Goal: Task Accomplishment & Management: Use online tool/utility

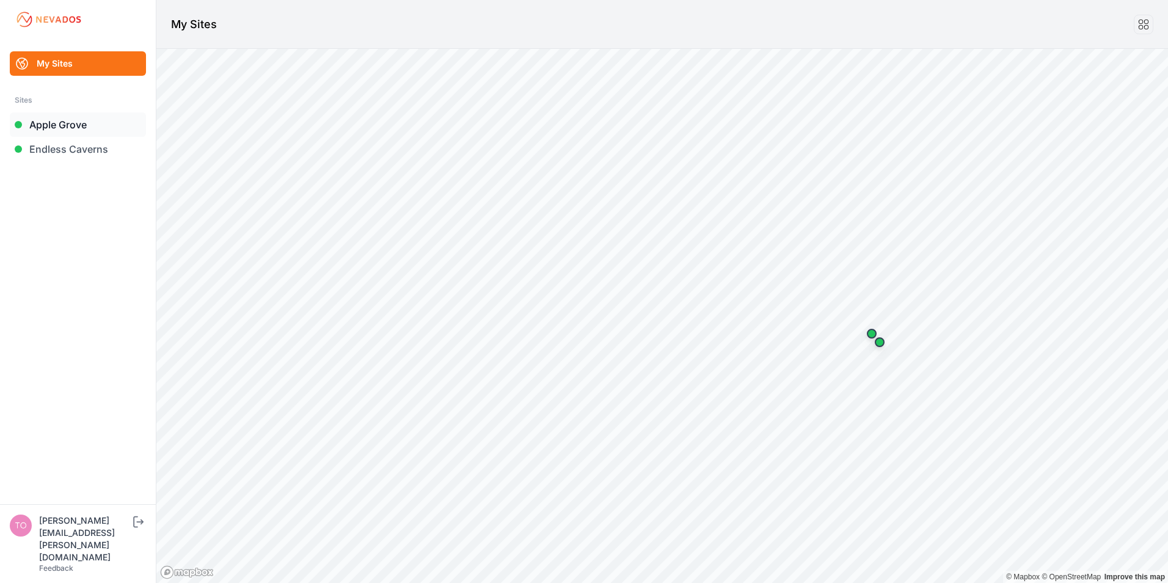
click at [59, 123] on link "Apple Grove" at bounding box center [78, 124] width 136 height 24
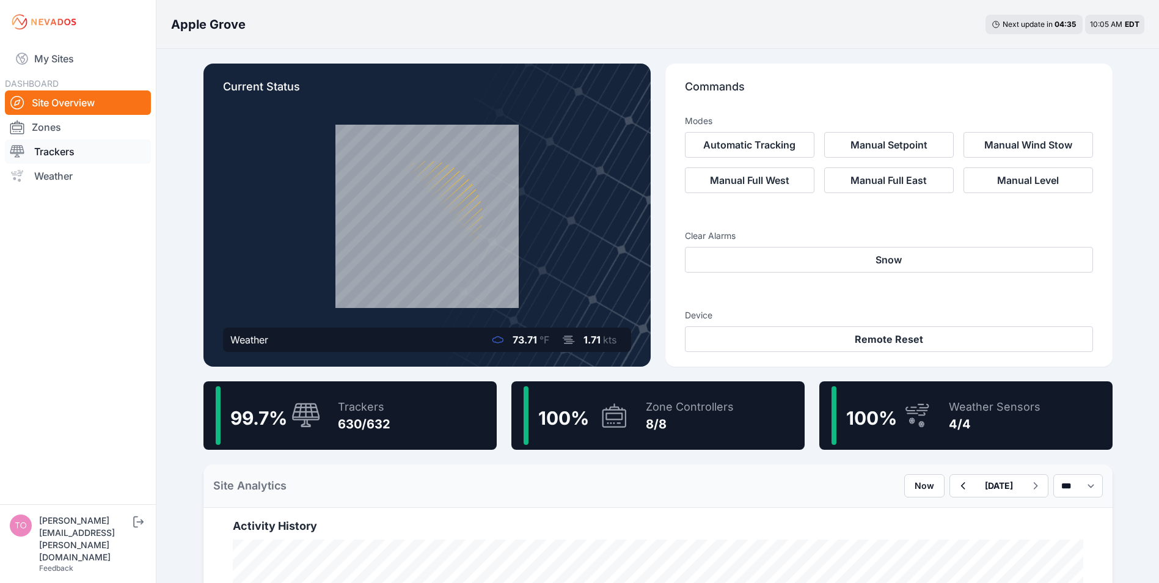
click at [47, 153] on link "Trackers" at bounding box center [78, 151] width 146 height 24
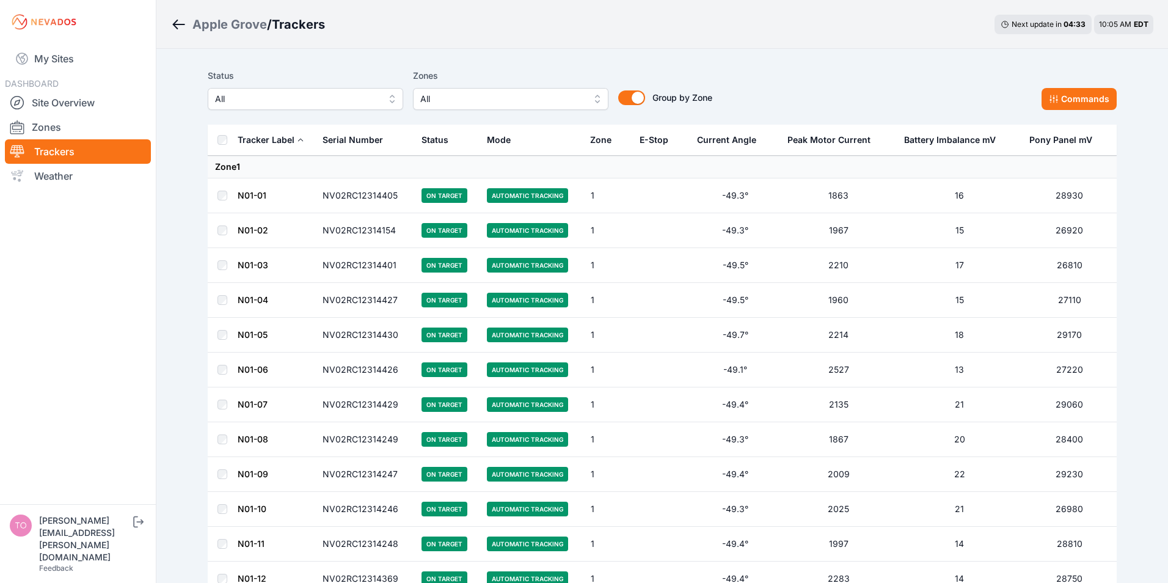
click at [254, 100] on span "All" at bounding box center [297, 99] width 164 height 15
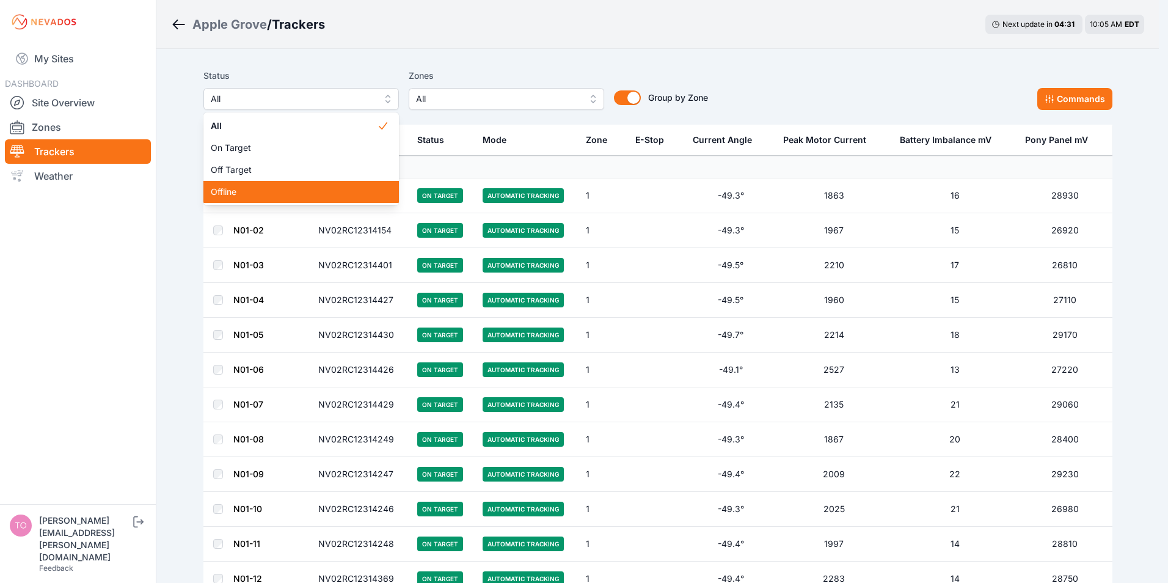
click at [224, 191] on span "Offline" at bounding box center [294, 192] width 166 height 12
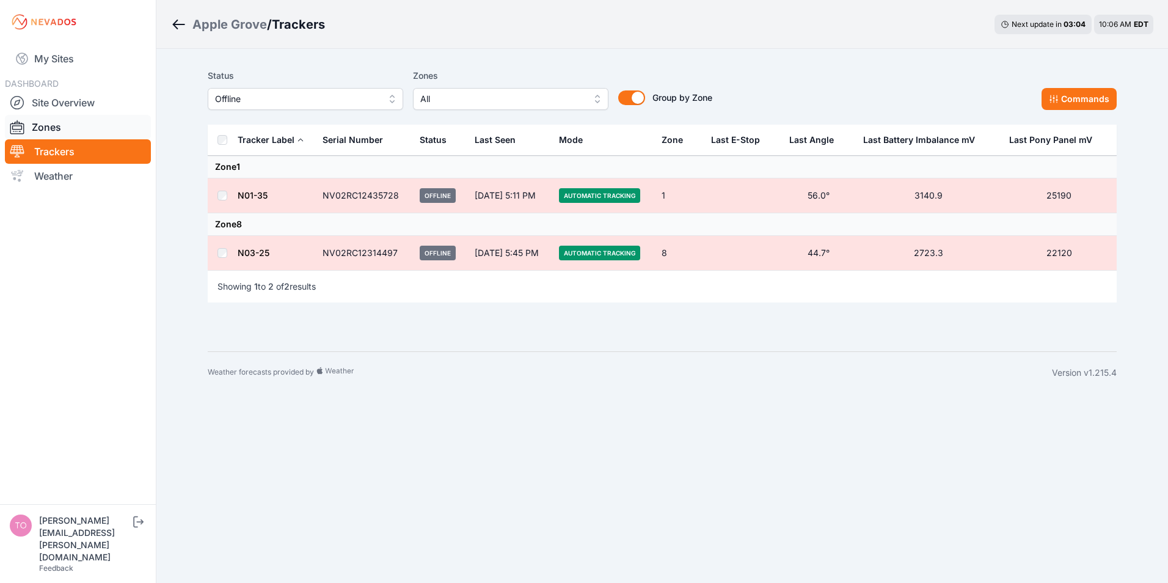
click at [41, 126] on link "Zones" at bounding box center [78, 127] width 146 height 24
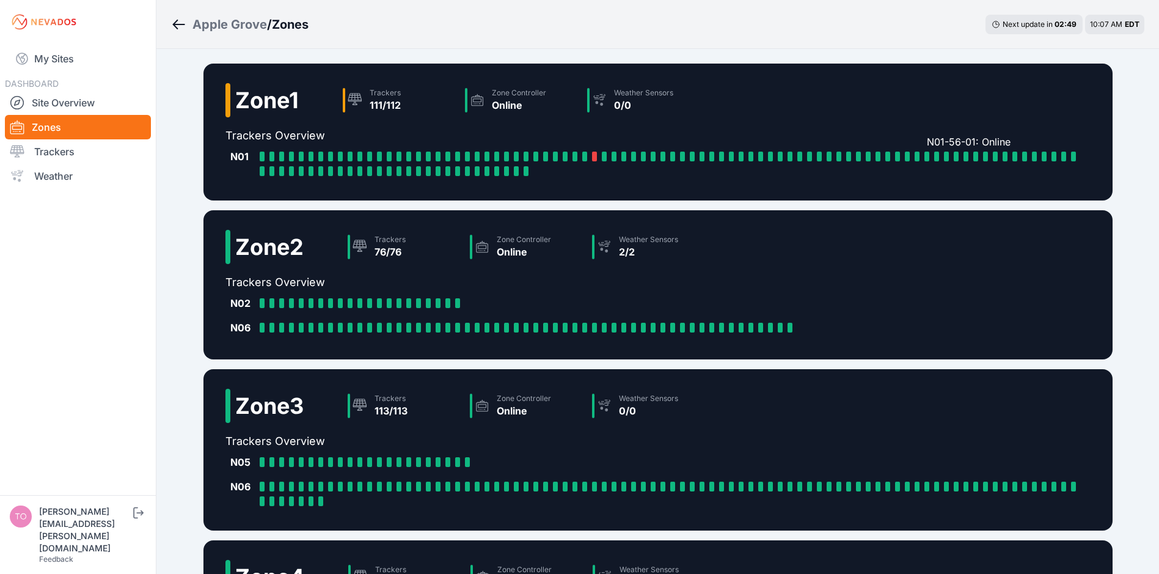
click at [928, 154] on div at bounding box center [927, 157] width 5 height 10
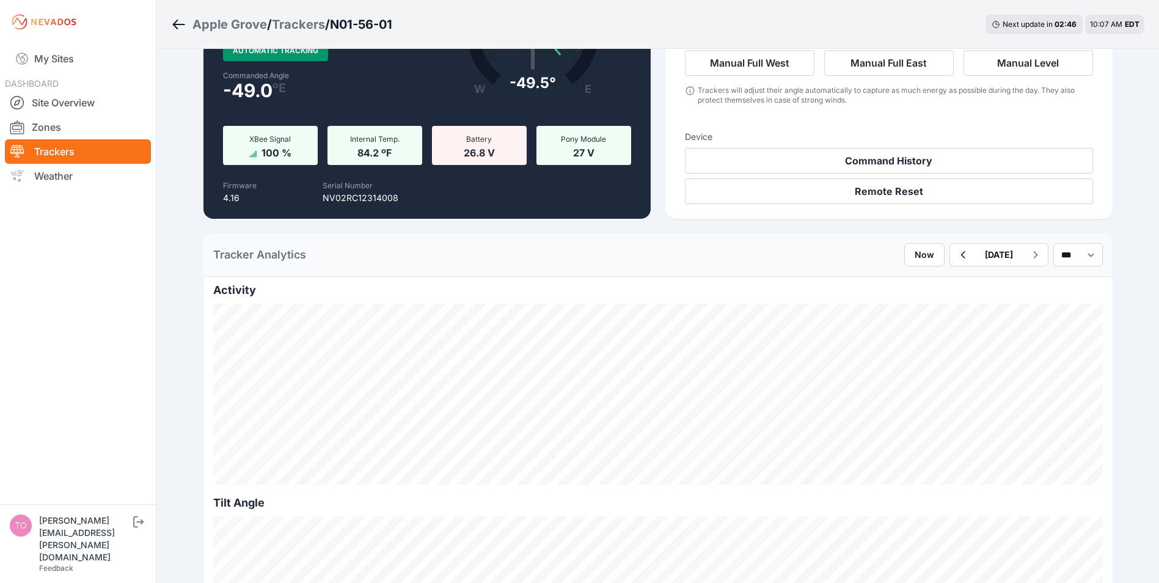
scroll to position [122, 0]
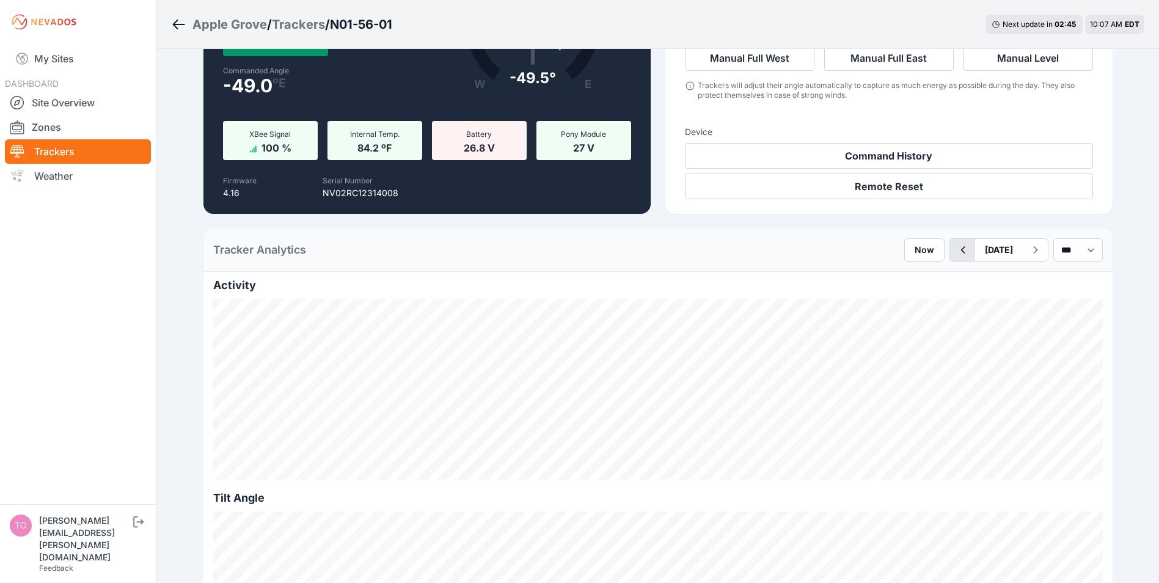
click at [961, 249] on icon "button" at bounding box center [963, 249] width 4 height 7
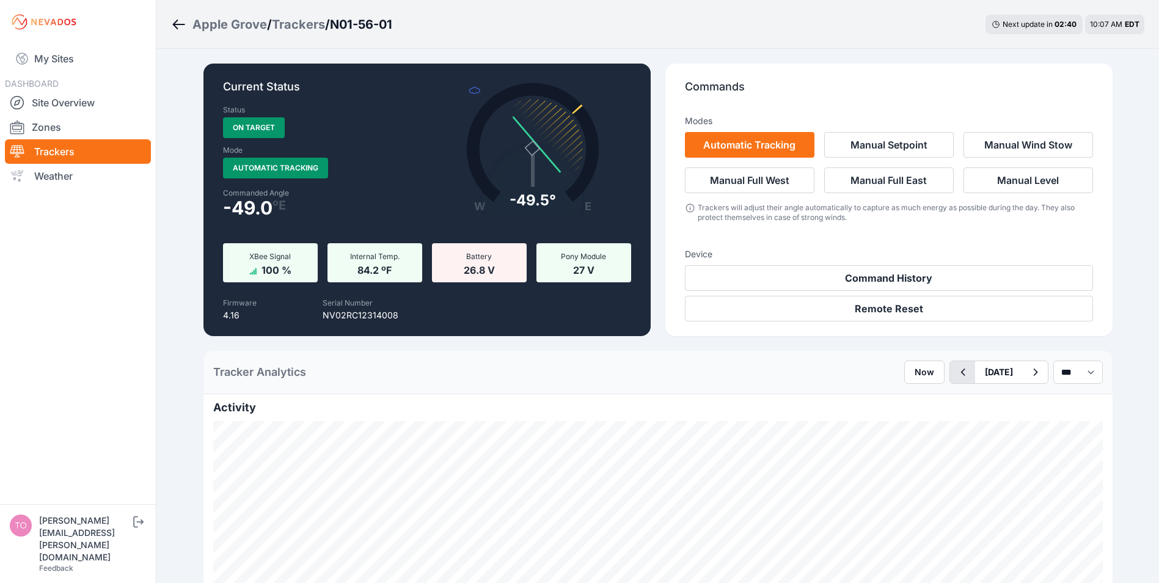
click at [955, 368] on icon "button" at bounding box center [962, 372] width 15 height 15
click at [294, 25] on div "Trackers" at bounding box center [298, 24] width 53 height 17
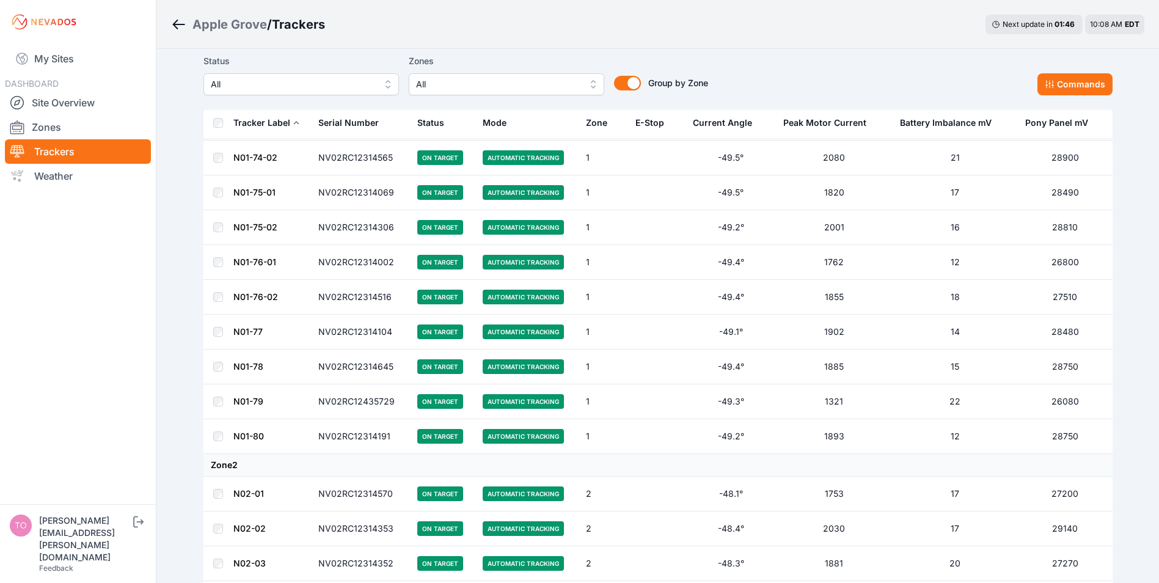
scroll to position [3850, 0]
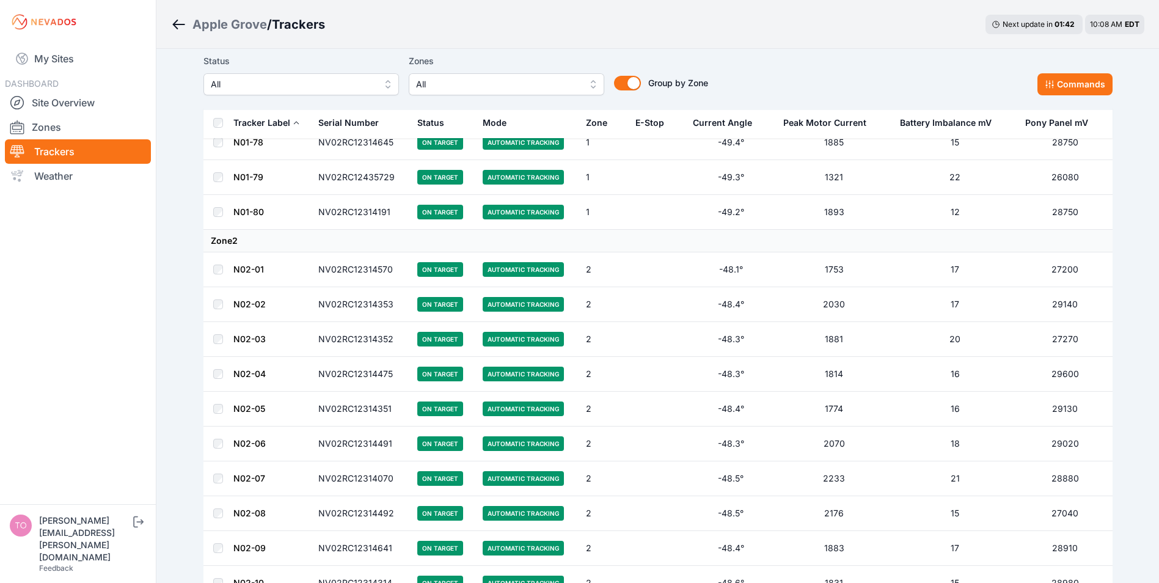
click at [245, 178] on link "N01-79" at bounding box center [248, 177] width 30 height 10
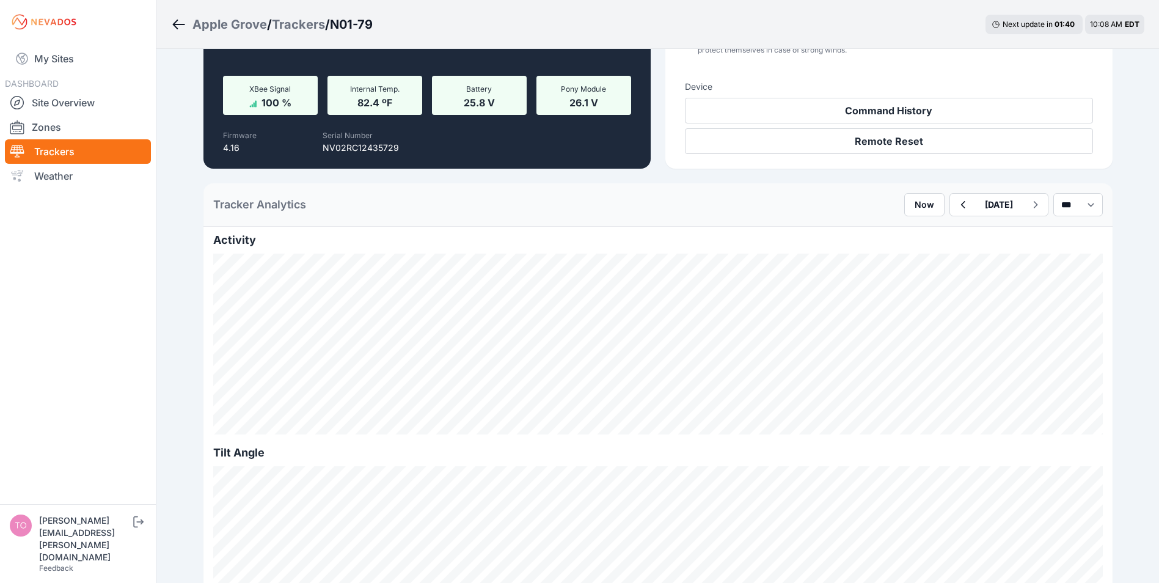
scroll to position [183, 0]
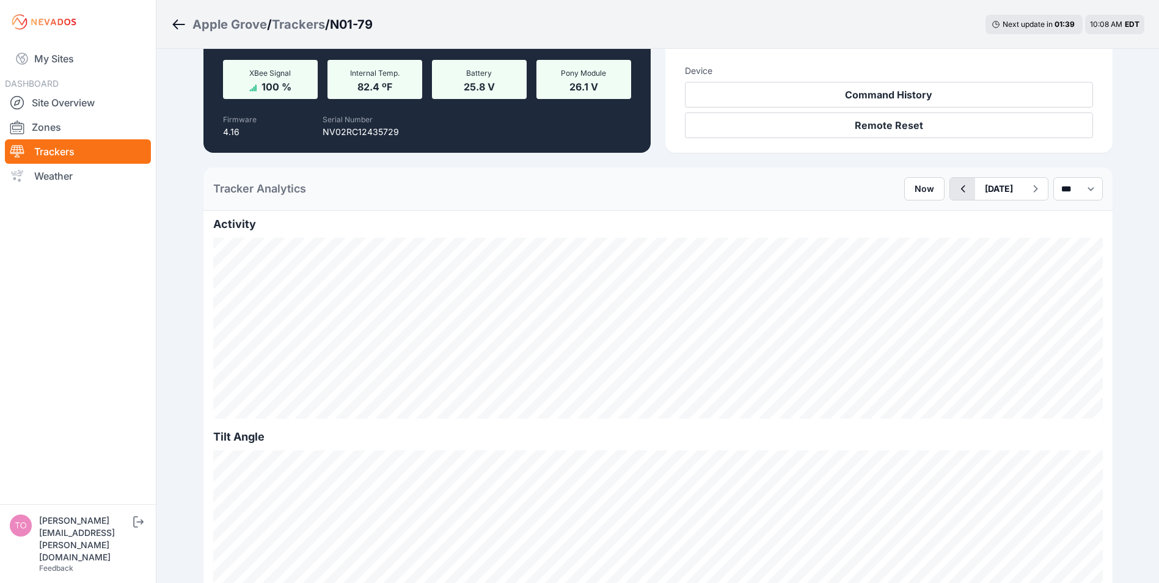
click at [955, 185] on icon "button" at bounding box center [962, 188] width 15 height 15
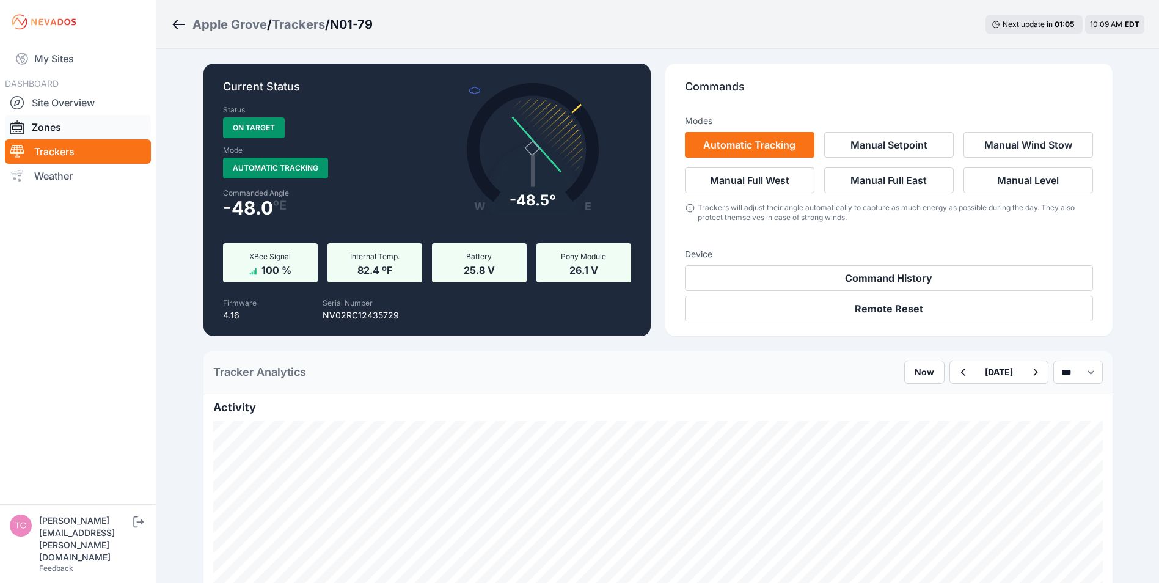
click at [35, 125] on link "Zones" at bounding box center [78, 127] width 146 height 24
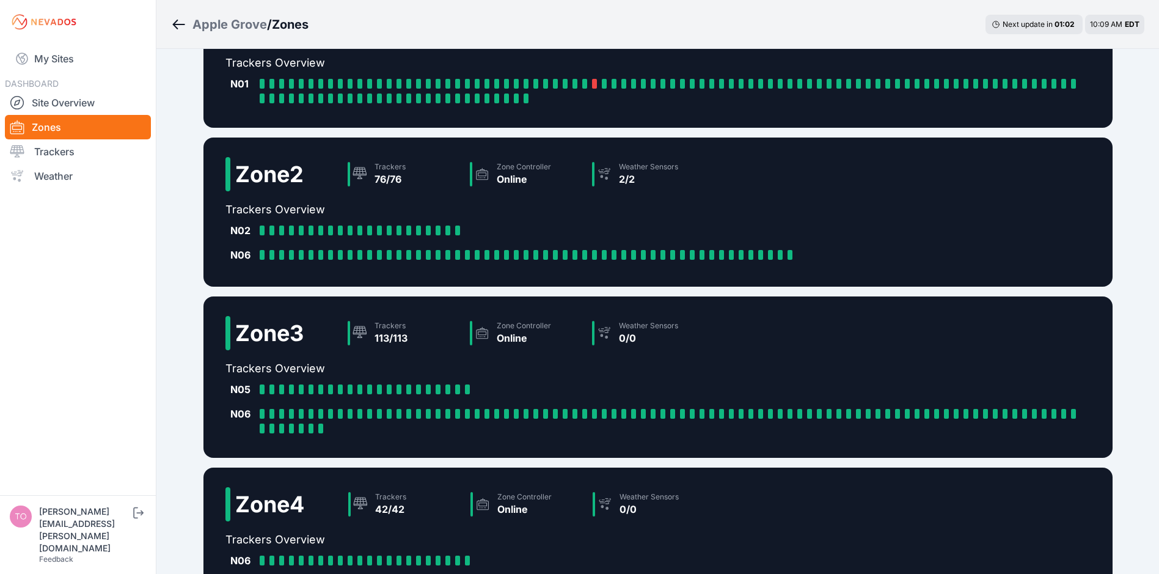
scroll to position [229, 0]
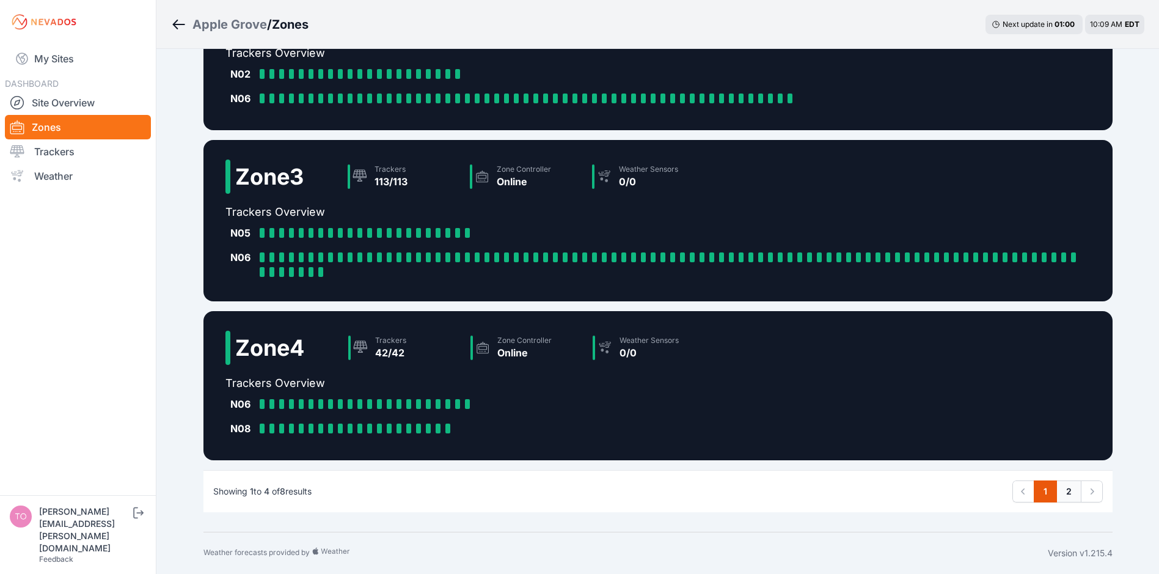
click at [1067, 486] on link "2" at bounding box center [1069, 491] width 25 height 22
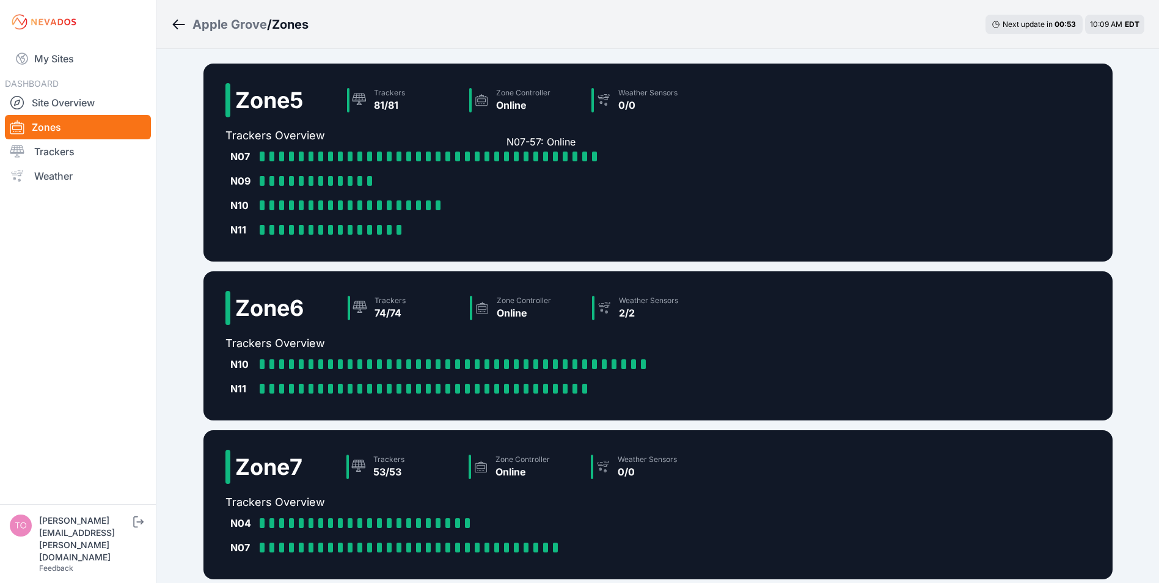
click at [506, 155] on div at bounding box center [506, 157] width 5 height 10
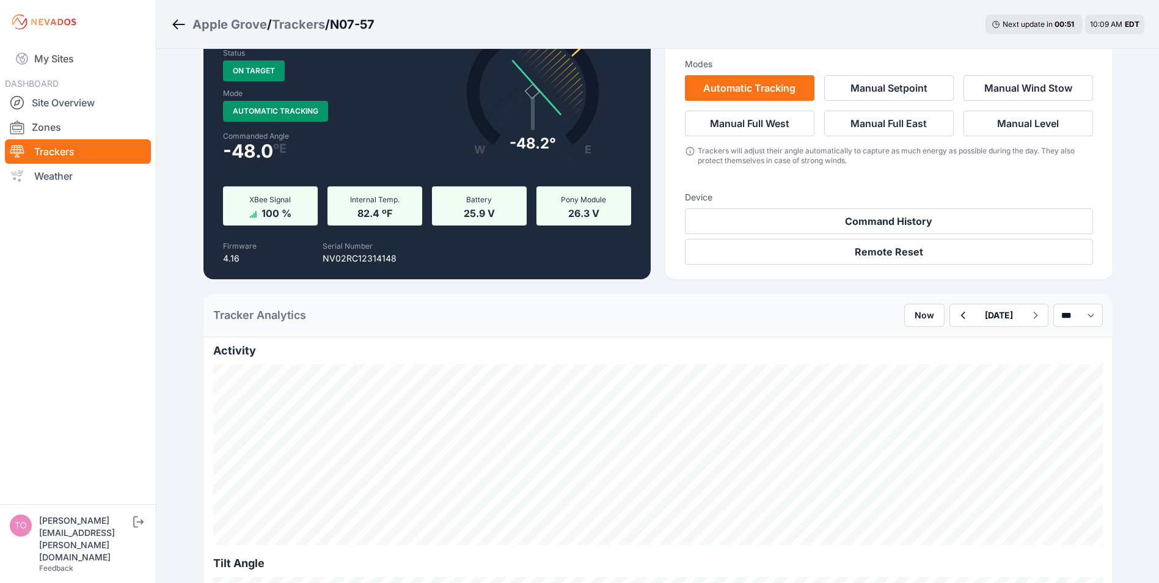
scroll to position [183, 0]
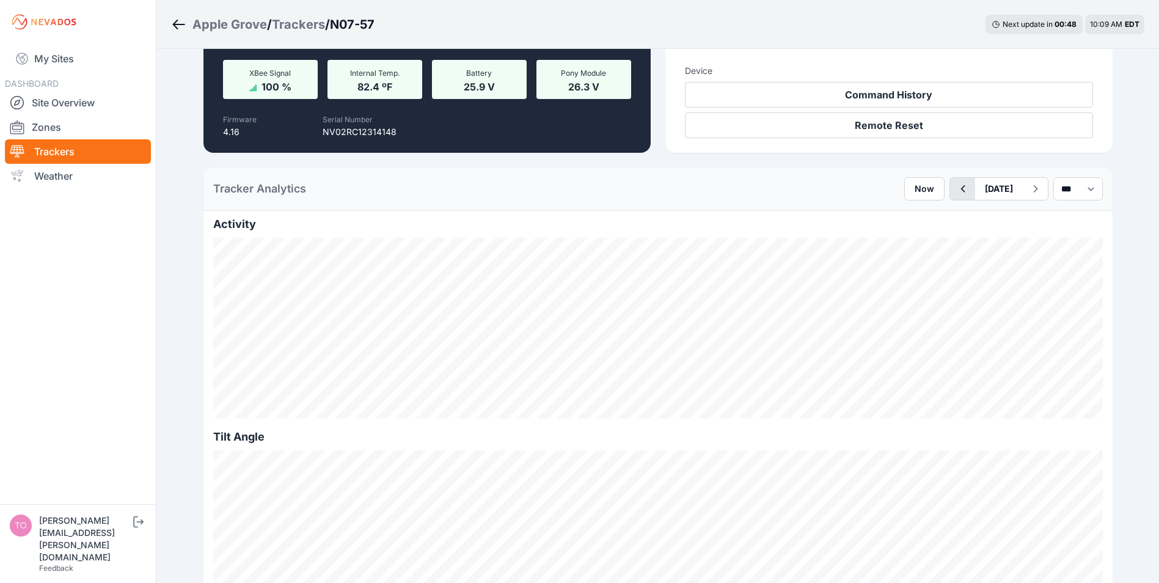
click at [955, 191] on icon "button" at bounding box center [962, 188] width 15 height 15
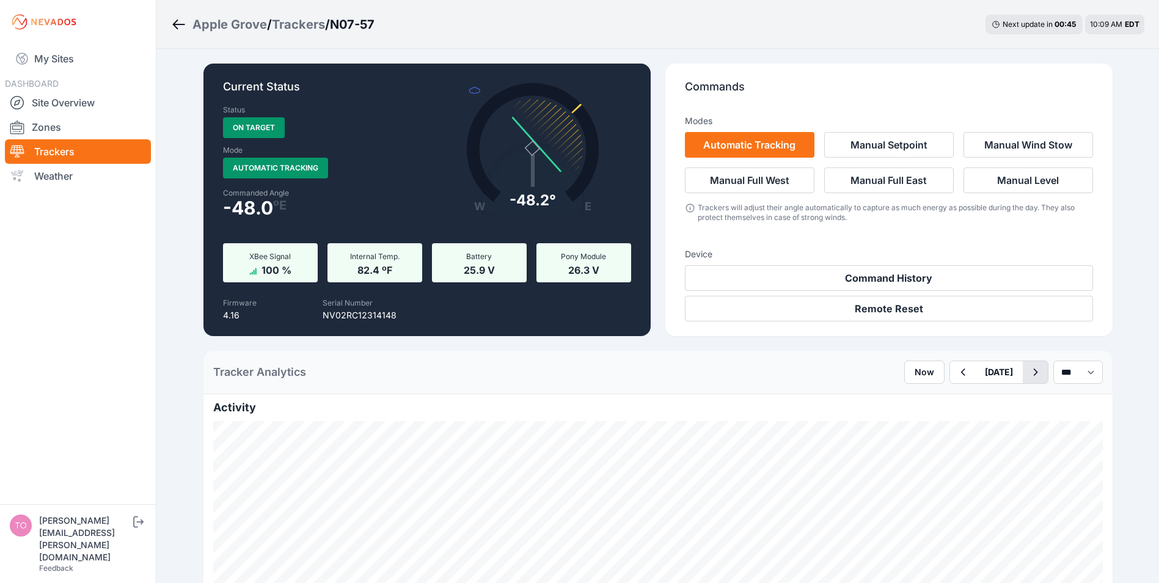
click at [1028, 376] on icon "button" at bounding box center [1035, 372] width 15 height 15
click at [49, 54] on link "My Sites" at bounding box center [78, 58] width 146 height 29
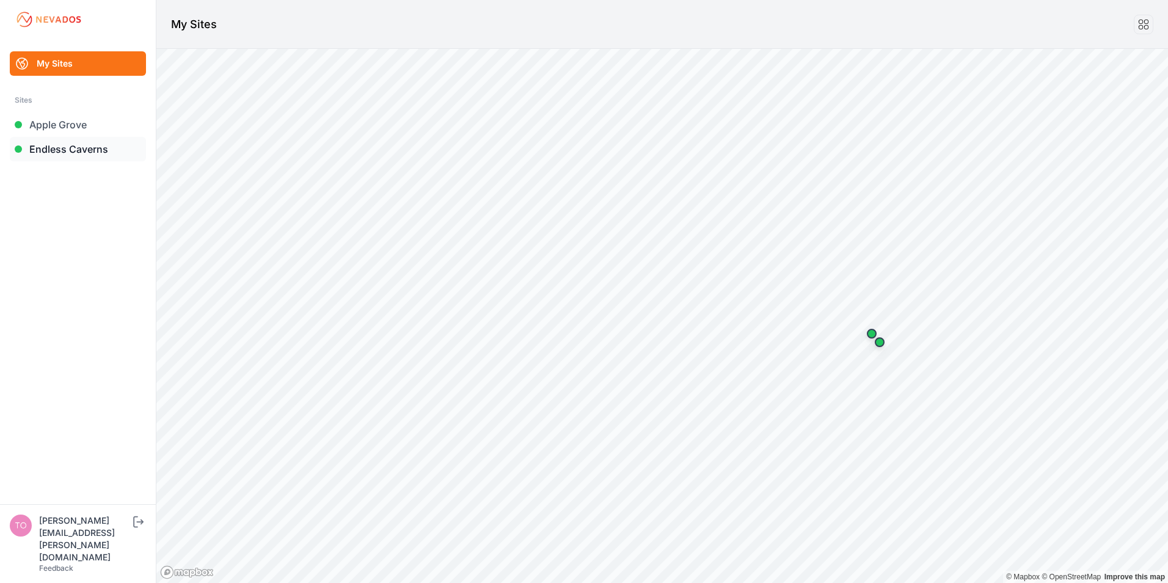
click at [62, 148] on link "Endless Caverns" at bounding box center [78, 149] width 136 height 24
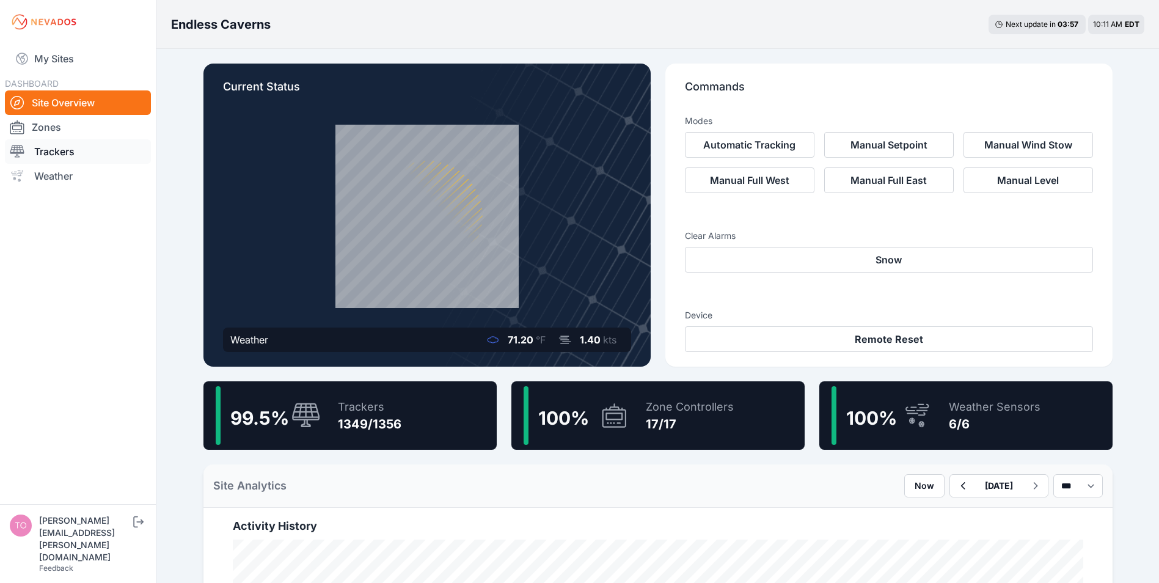
click at [45, 148] on link "Trackers" at bounding box center [78, 151] width 146 height 24
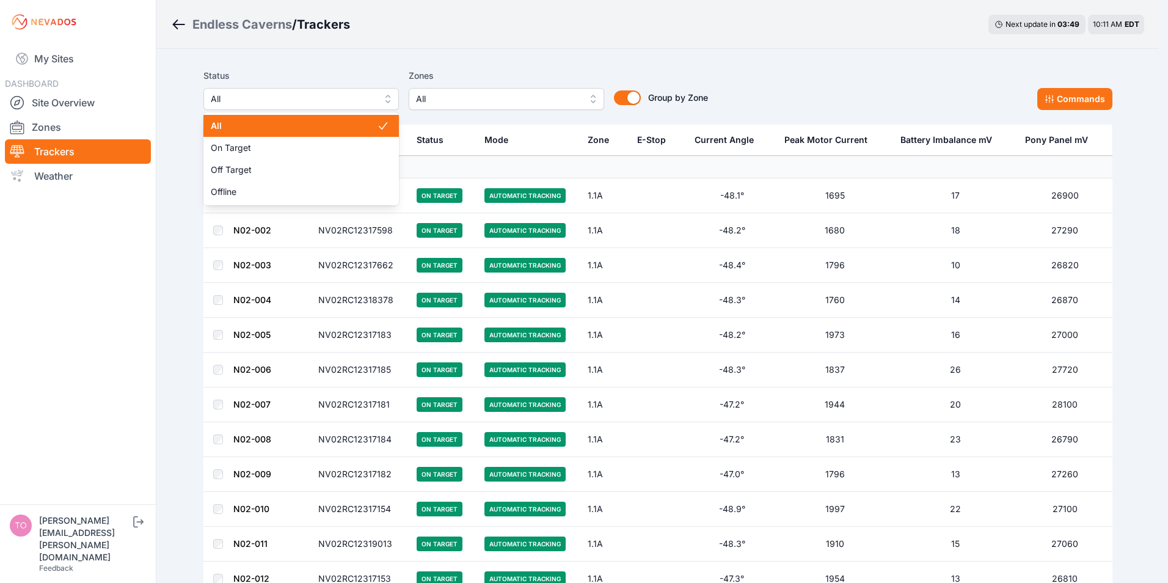
click at [259, 99] on span "All" at bounding box center [293, 99] width 164 height 15
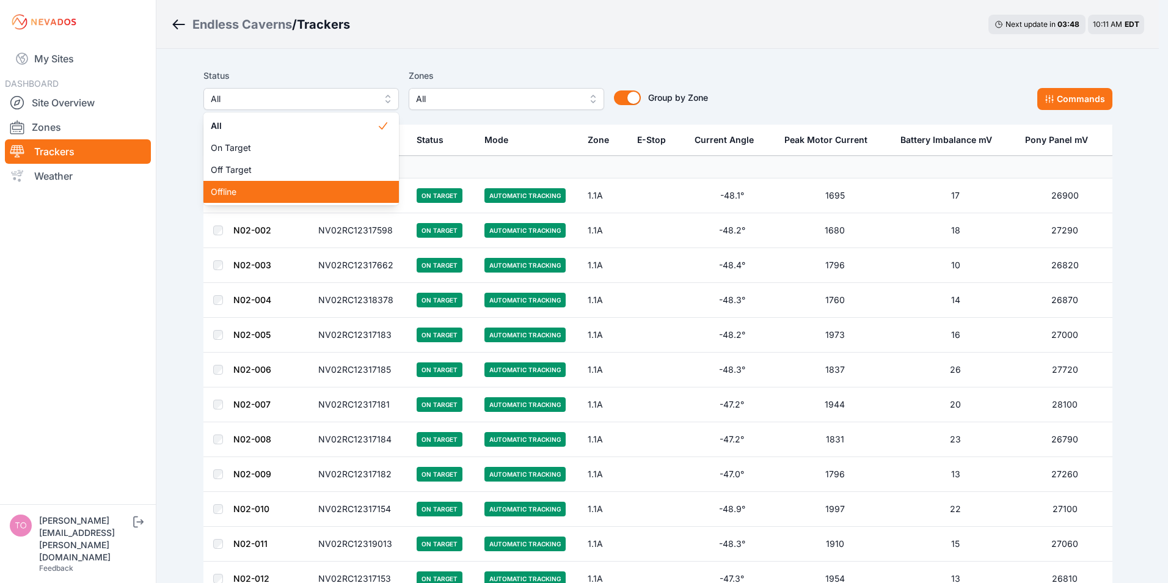
click at [224, 191] on span "Offline" at bounding box center [294, 192] width 166 height 12
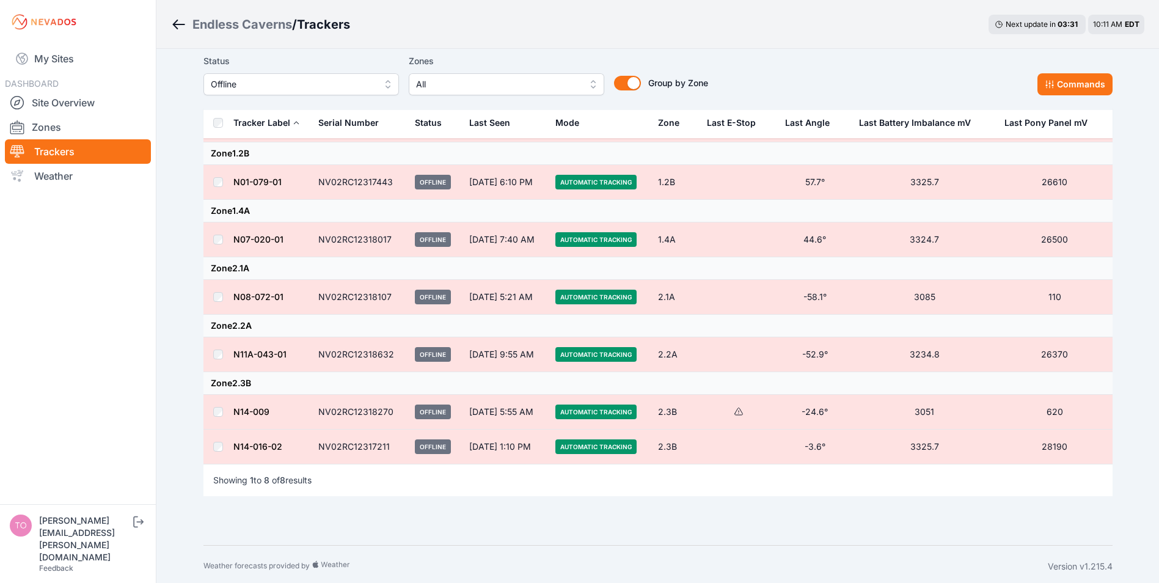
scroll to position [110, 0]
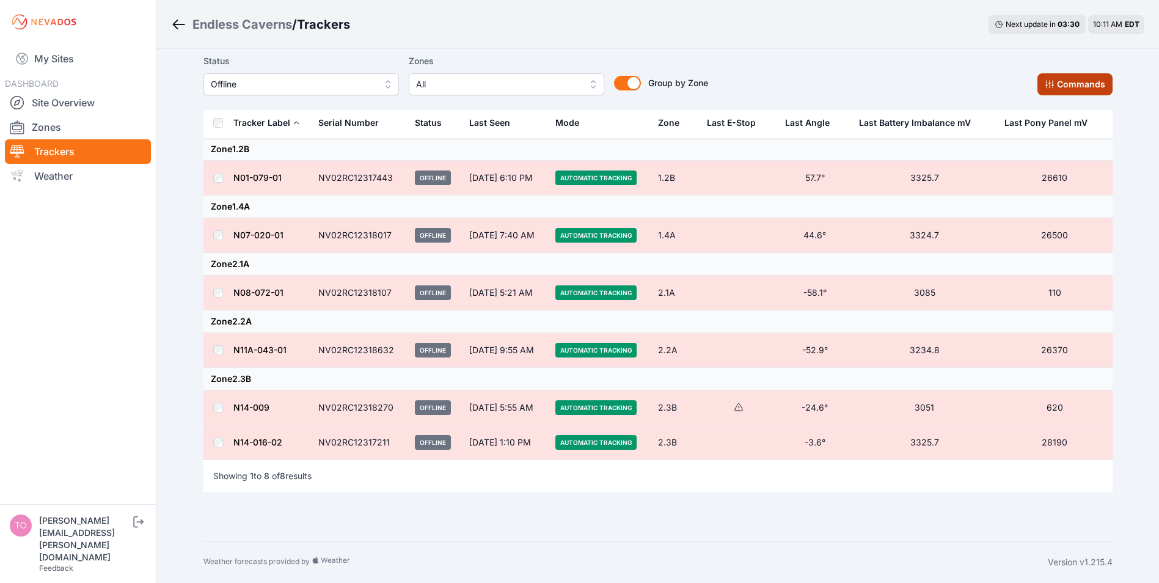
click at [1063, 81] on button "Commands" at bounding box center [1075, 84] width 75 height 22
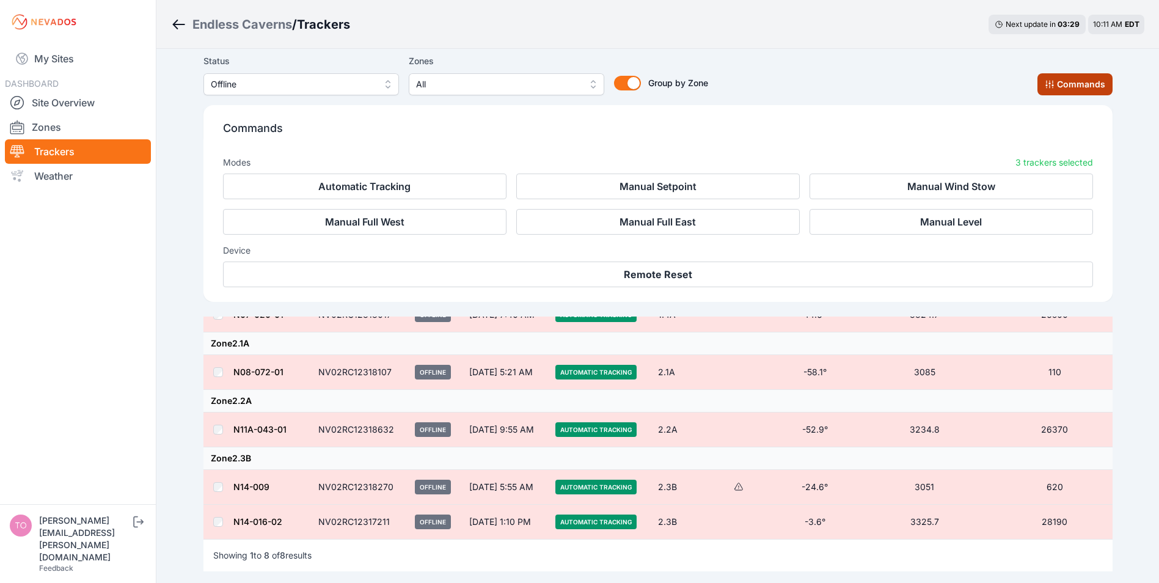
scroll to position [317, 0]
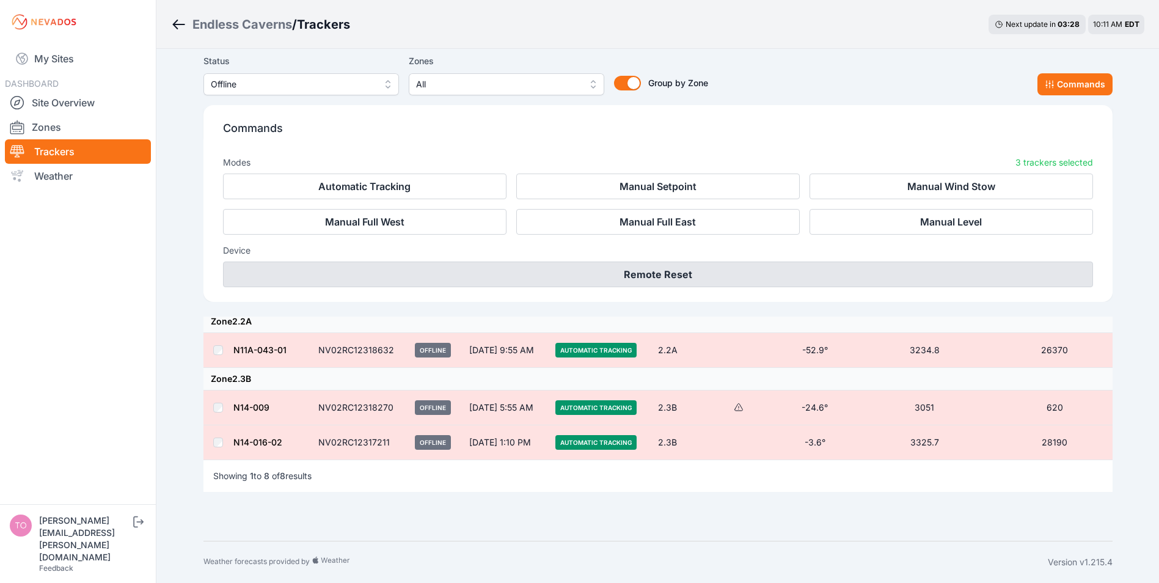
click at [678, 269] on button "Remote Reset" at bounding box center [658, 275] width 870 height 26
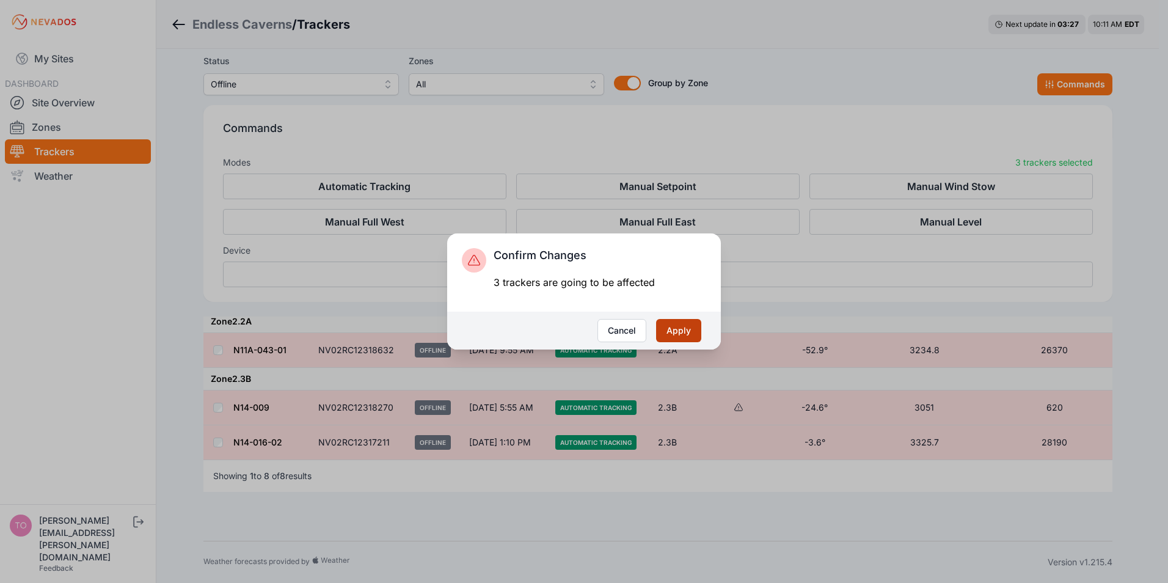
click at [673, 327] on button "Apply" at bounding box center [678, 330] width 45 height 23
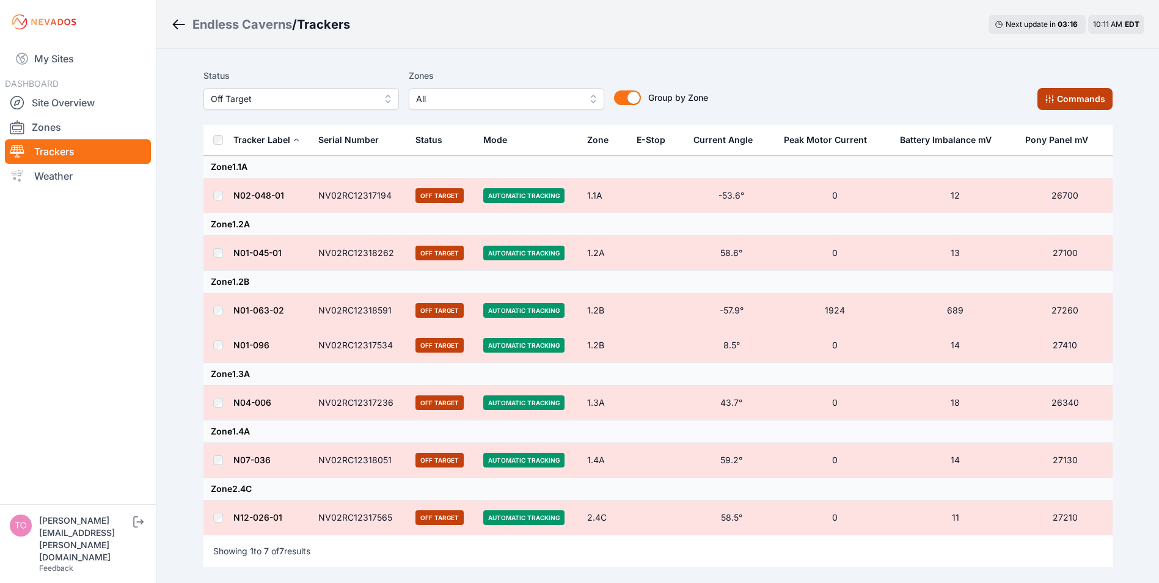
click at [1072, 89] on button "Commands" at bounding box center [1075, 99] width 75 height 22
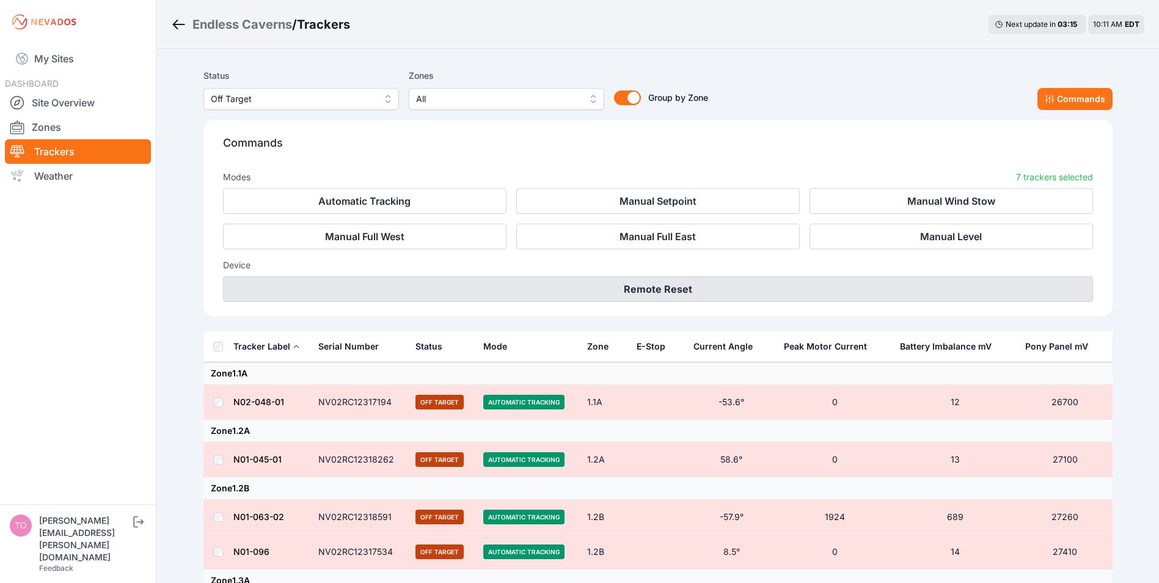
click at [654, 288] on button "Remote Reset" at bounding box center [658, 289] width 870 height 26
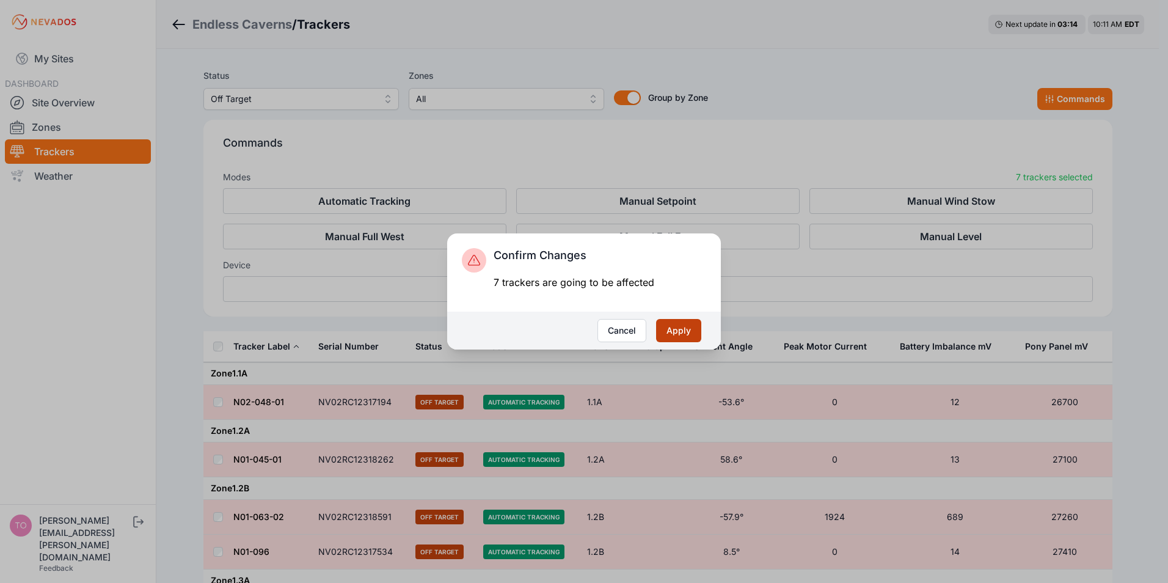
click at [685, 327] on button "Apply" at bounding box center [678, 330] width 45 height 23
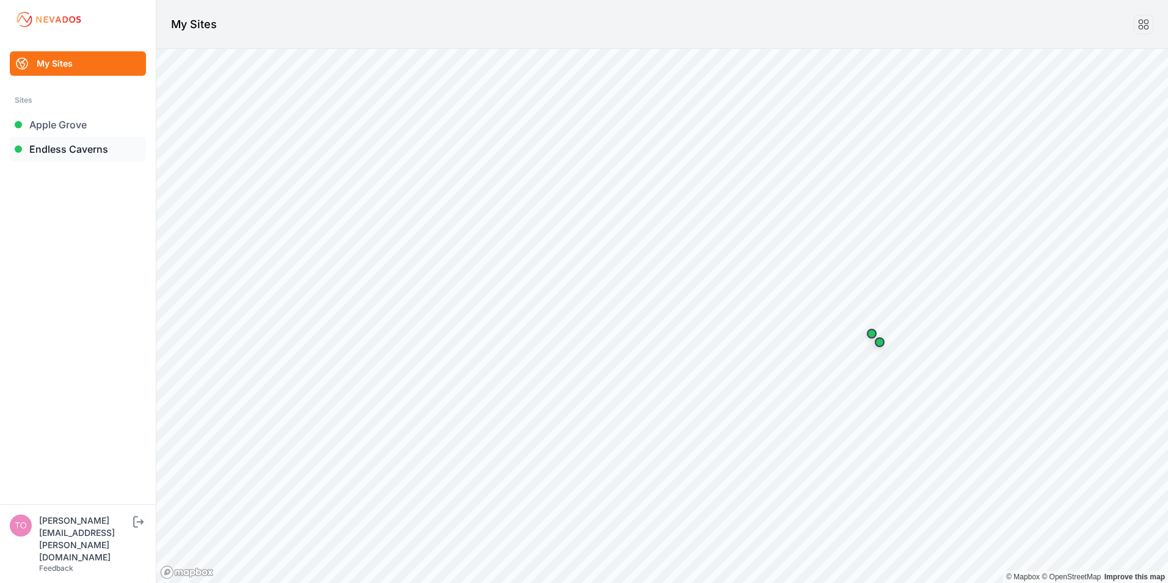
click at [52, 153] on link "Endless Caverns" at bounding box center [78, 149] width 136 height 24
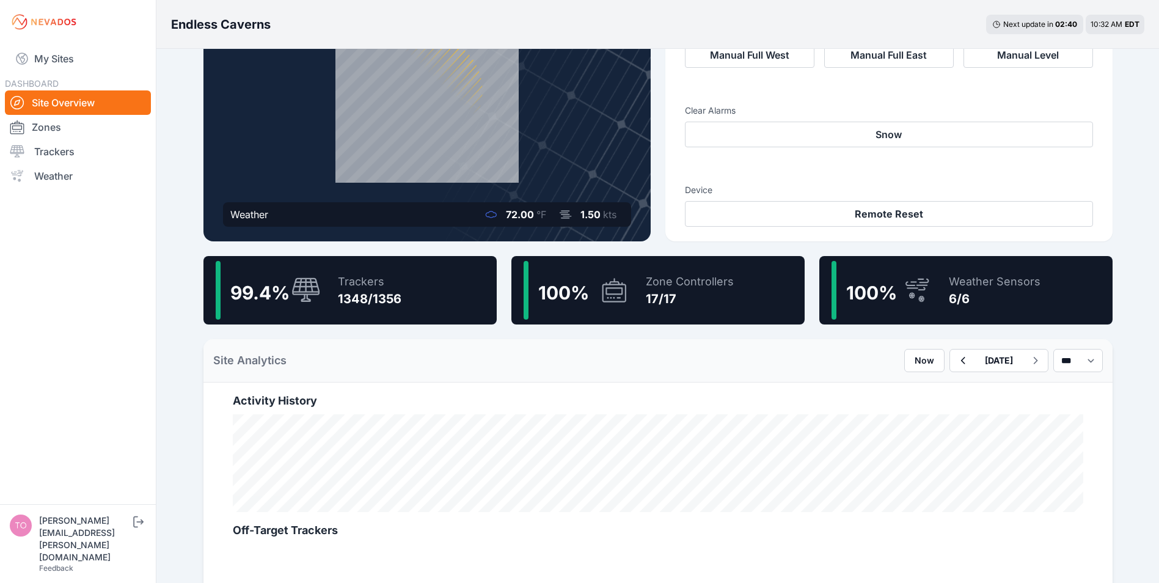
scroll to position [122, 0]
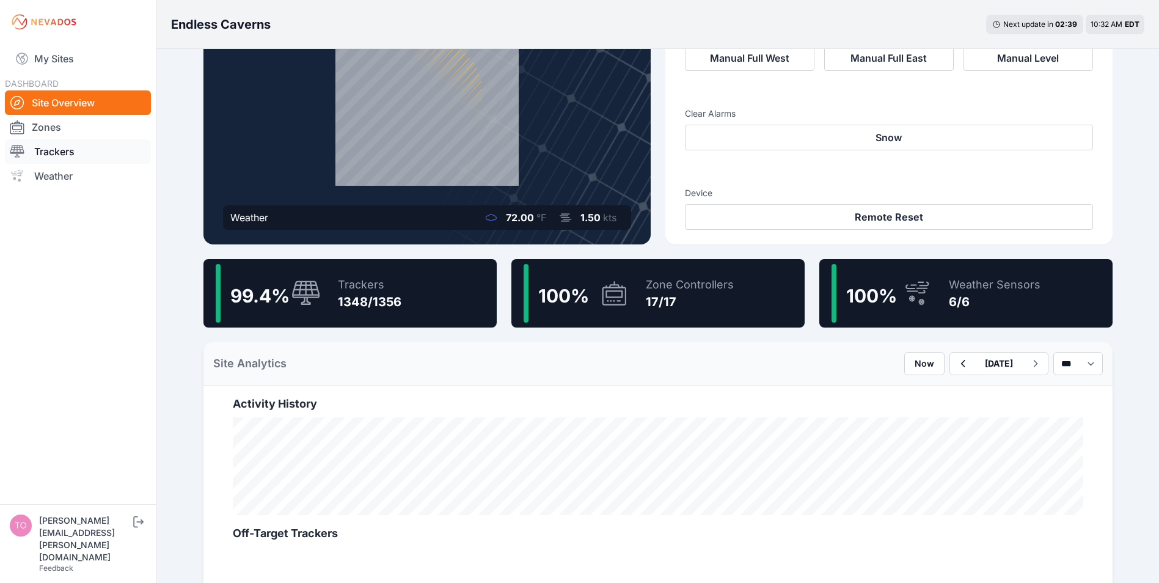
click at [62, 149] on link "Trackers" at bounding box center [78, 151] width 146 height 24
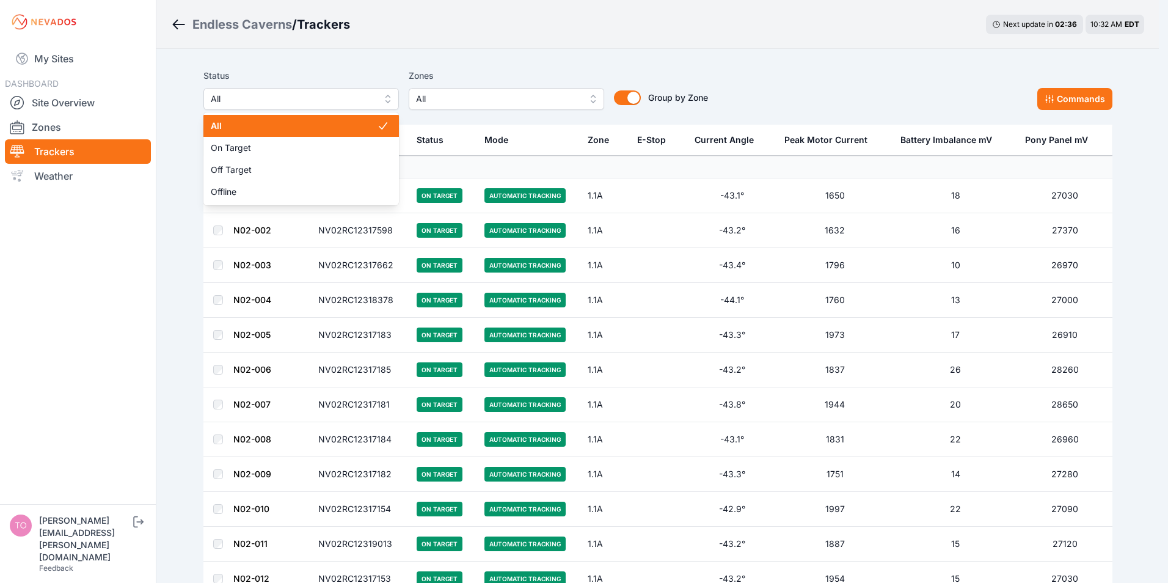
click at [257, 95] on span "All" at bounding box center [293, 99] width 164 height 15
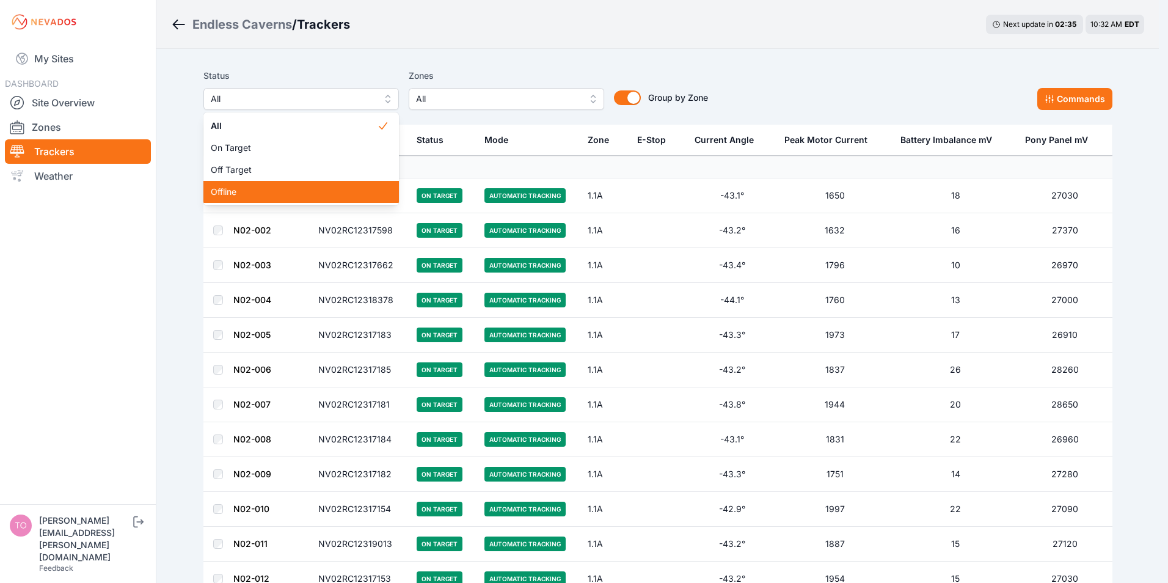
click at [235, 192] on span "Offline" at bounding box center [294, 192] width 166 height 12
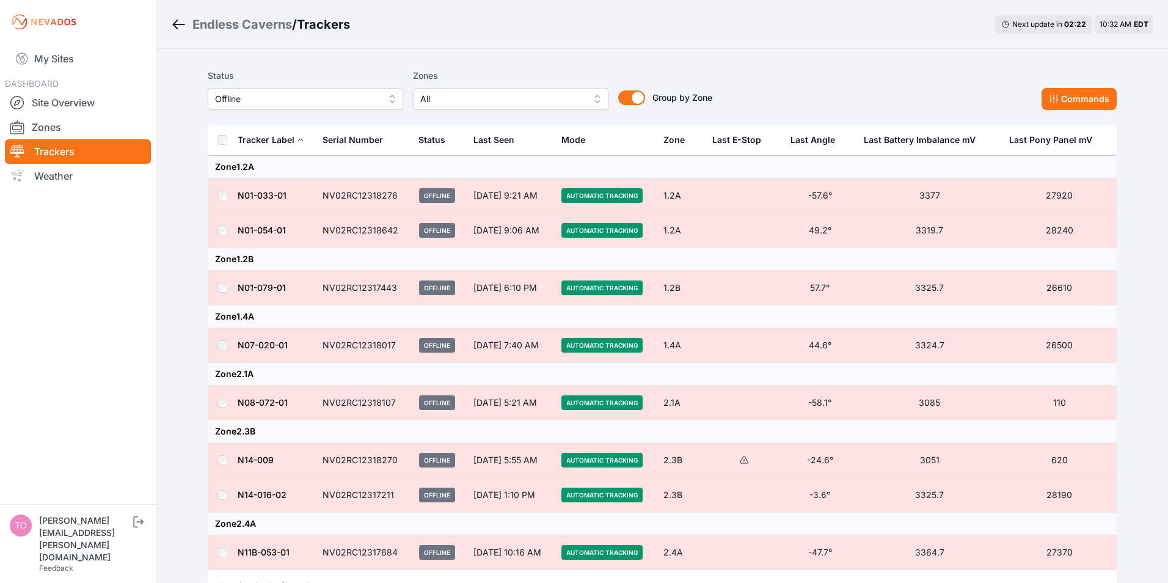
click at [294, 99] on span "Offline" at bounding box center [297, 99] width 164 height 15
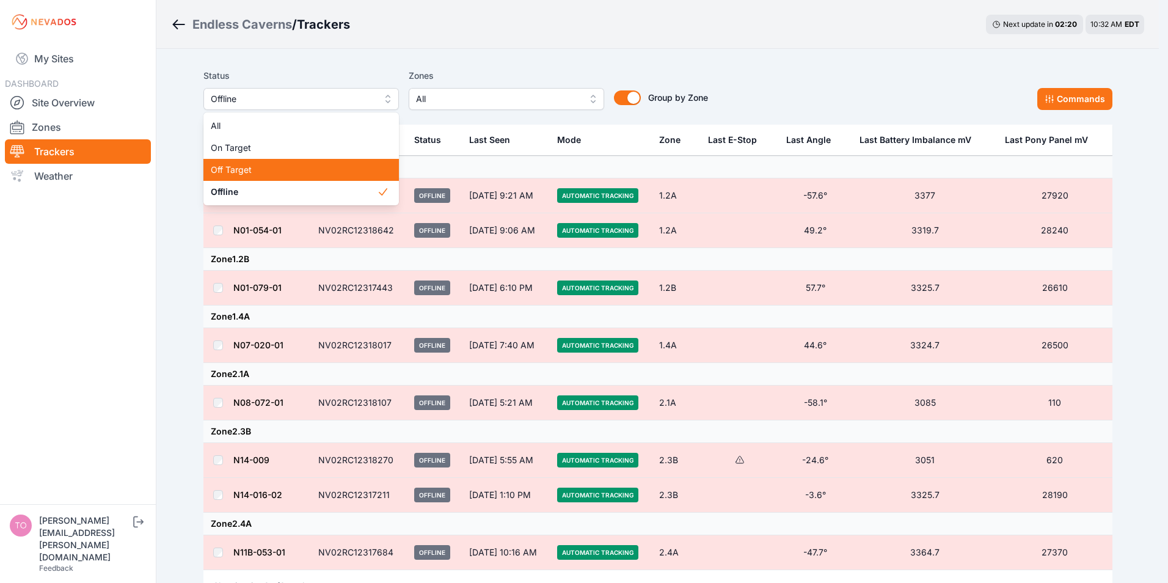
click at [244, 172] on span "Off Target" at bounding box center [294, 170] width 166 height 12
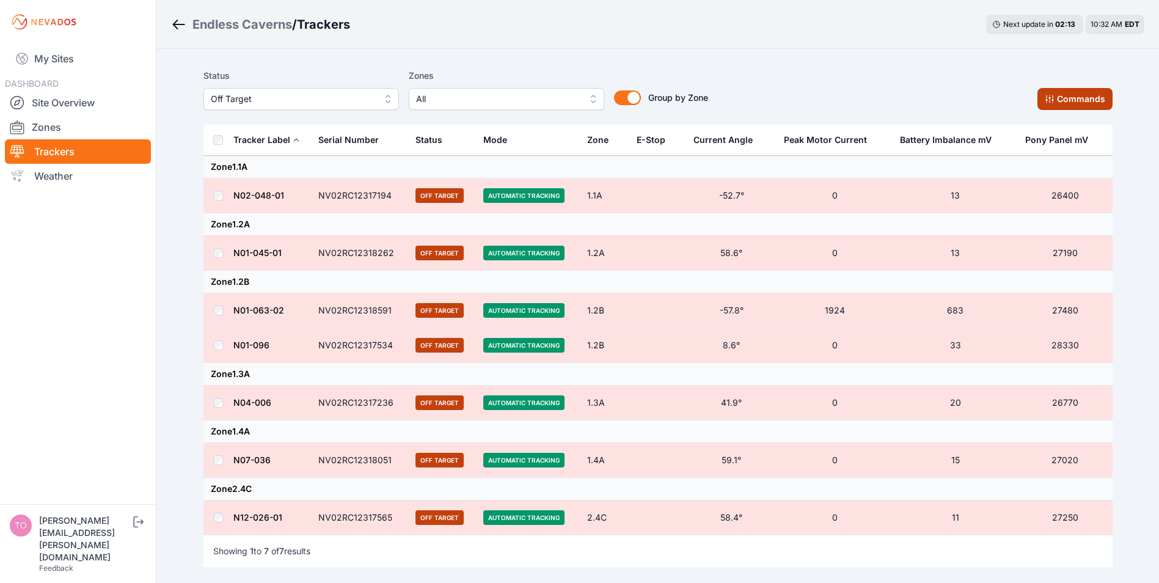
click at [1067, 97] on button "Commands" at bounding box center [1075, 99] width 75 height 22
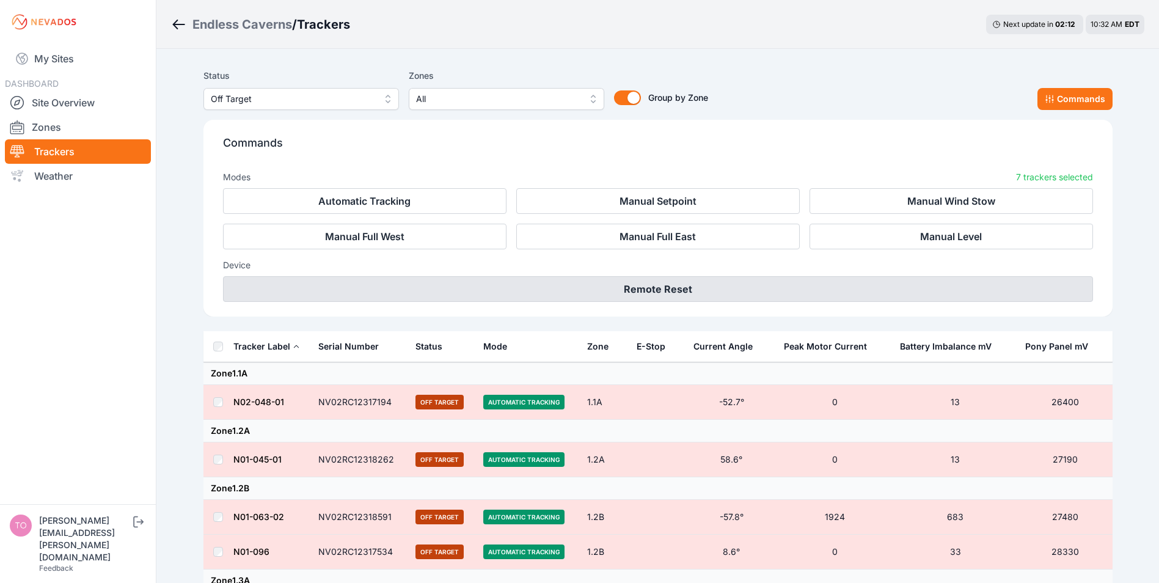
click at [653, 290] on button "Remote Reset" at bounding box center [658, 289] width 870 height 26
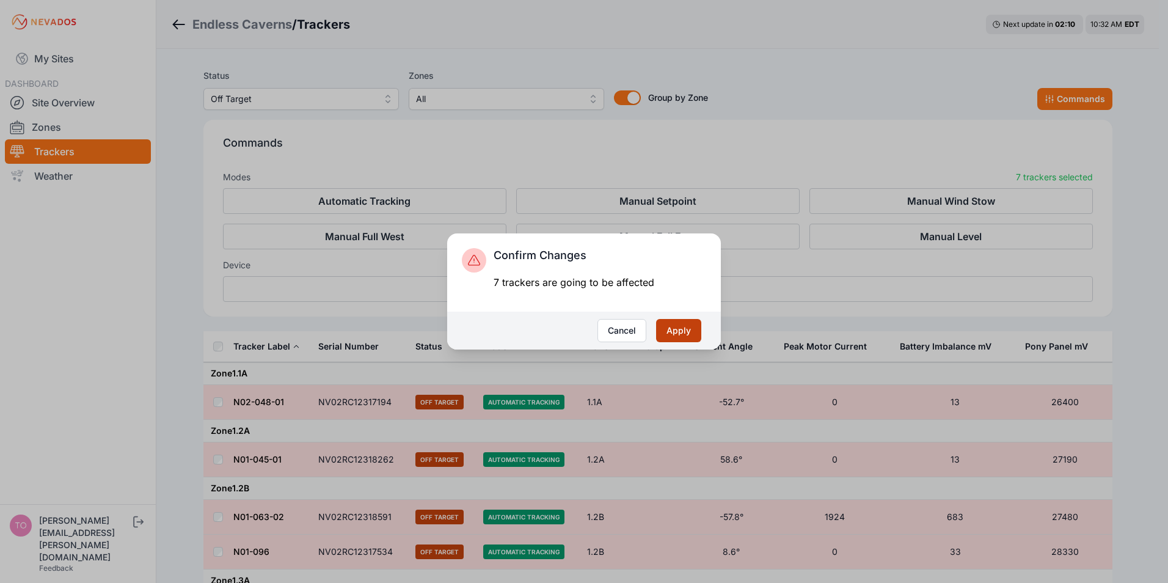
click at [676, 337] on button "Apply" at bounding box center [678, 330] width 45 height 23
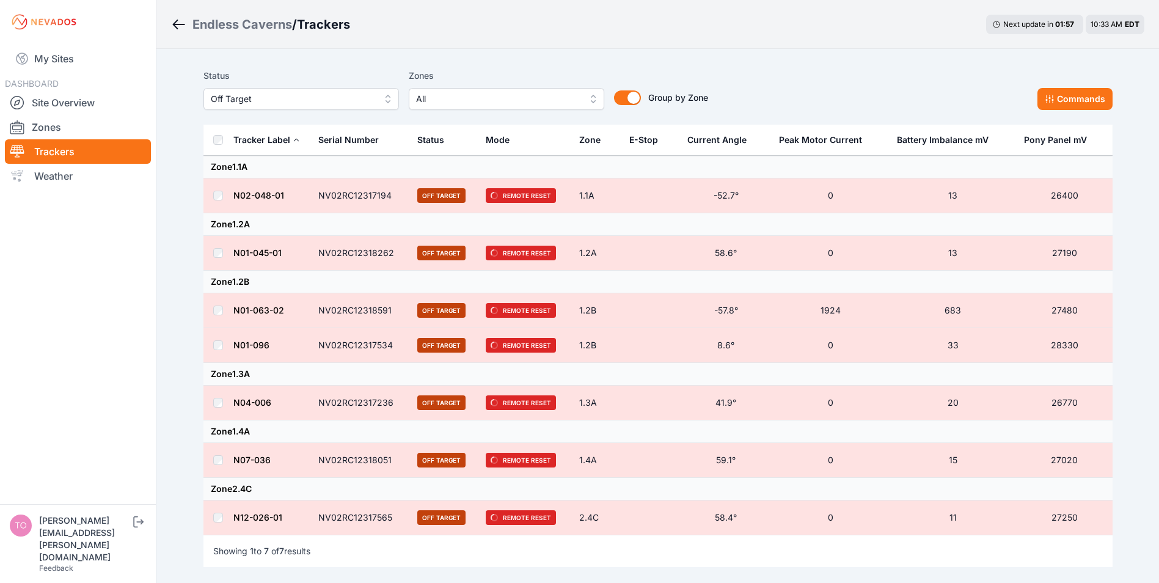
click at [211, 252] on td at bounding box center [217, 253] width 29 height 35
drag, startPoint x: 216, startPoint y: 357, endPoint x: 222, endPoint y: 354, distance: 6.6
click at [221, 356] on td at bounding box center [217, 345] width 29 height 35
click at [216, 465] on td at bounding box center [217, 460] width 29 height 35
click at [1063, 97] on button "Commands" at bounding box center [1075, 99] width 75 height 22
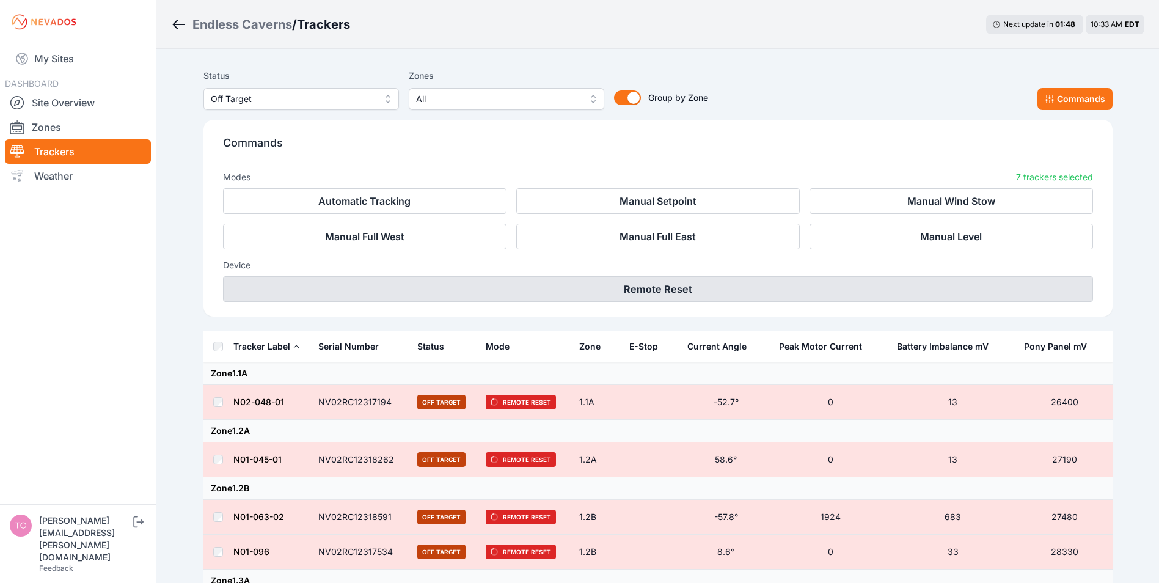
click at [667, 295] on button "Remote Reset" at bounding box center [658, 289] width 870 height 26
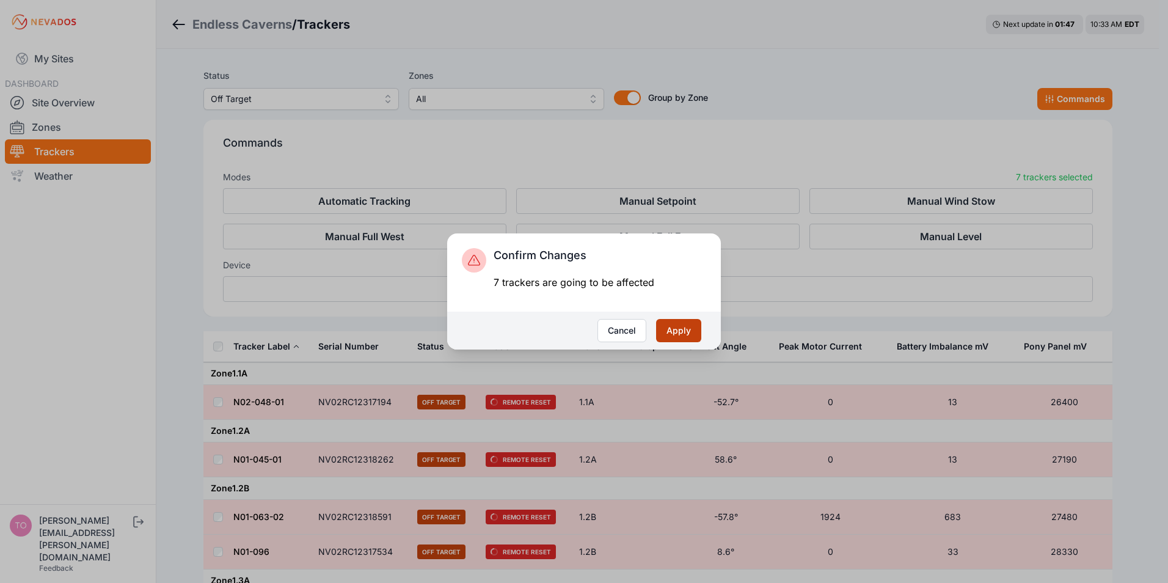
click at [676, 328] on button "Apply" at bounding box center [678, 330] width 45 height 23
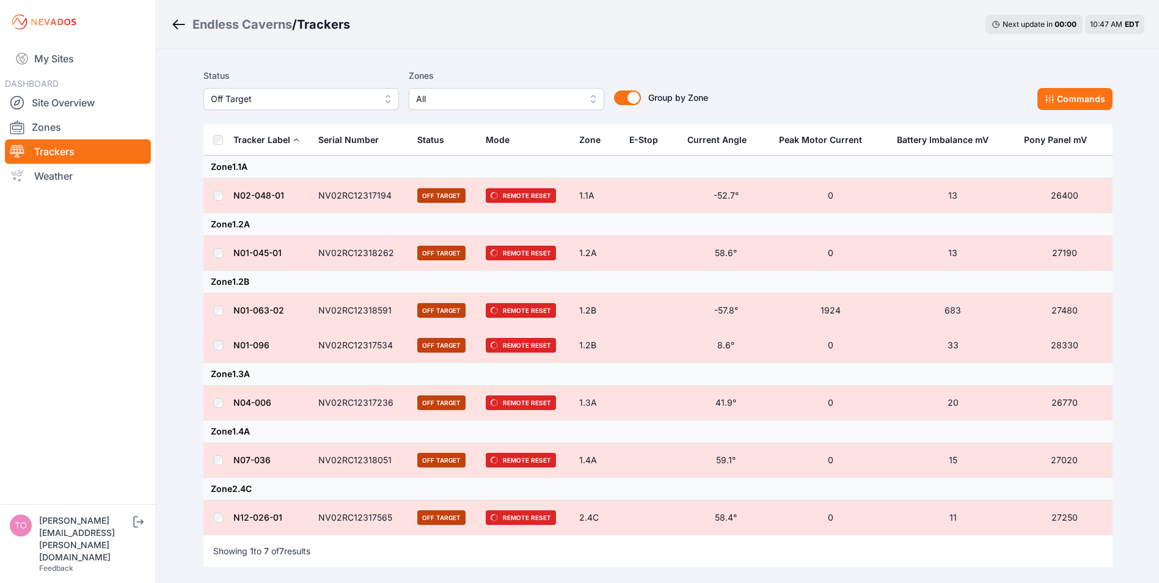
click at [106, 363] on nav "My Sites DASHBOARD Site Overview Zones Trackers Weather" at bounding box center [78, 269] width 156 height 450
